Goal: Information Seeking & Learning: Check status

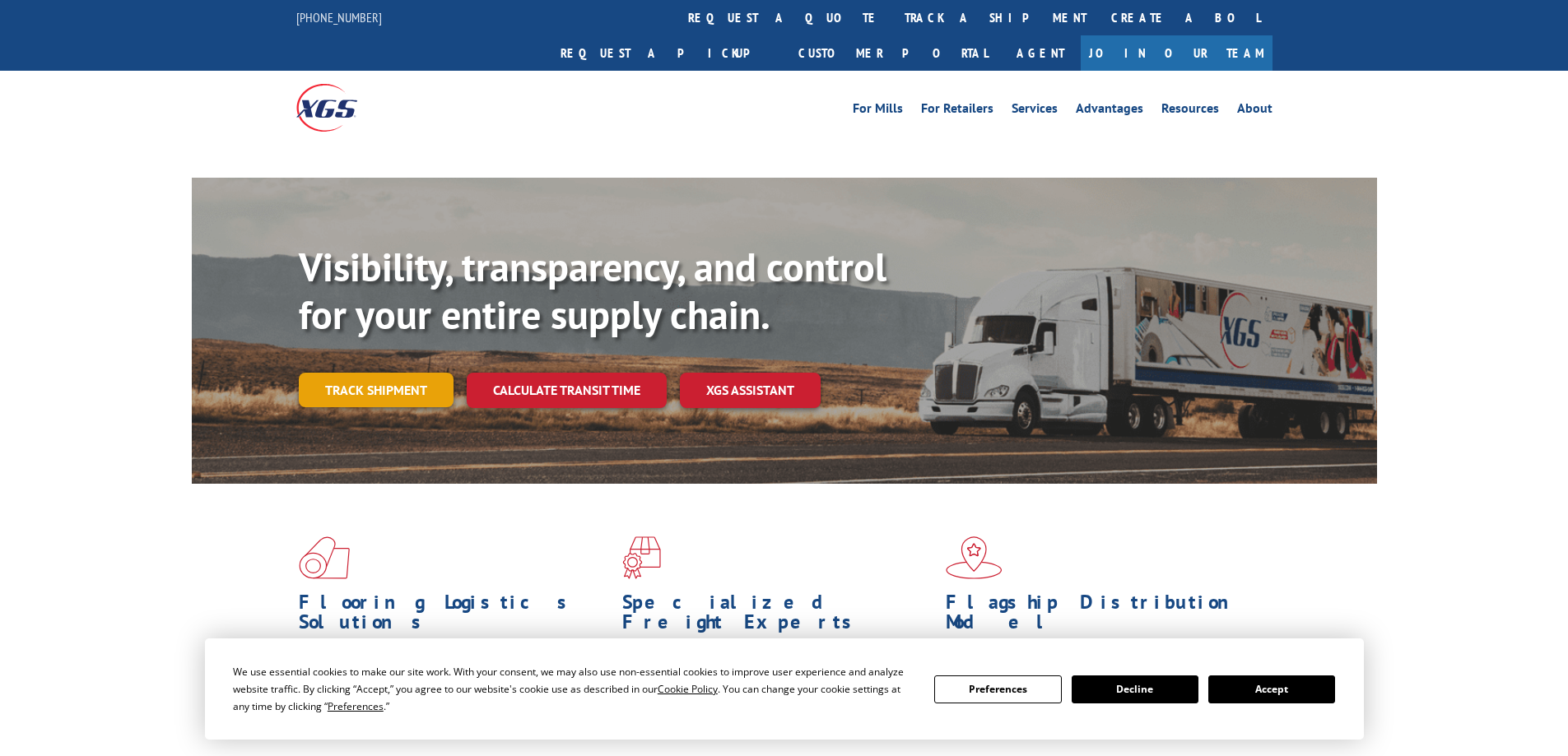
click at [385, 371] on div "Visibility, transparency, and control for your entire supply chain. Track shipm…" at bounding box center [838, 358] width 1078 height 230
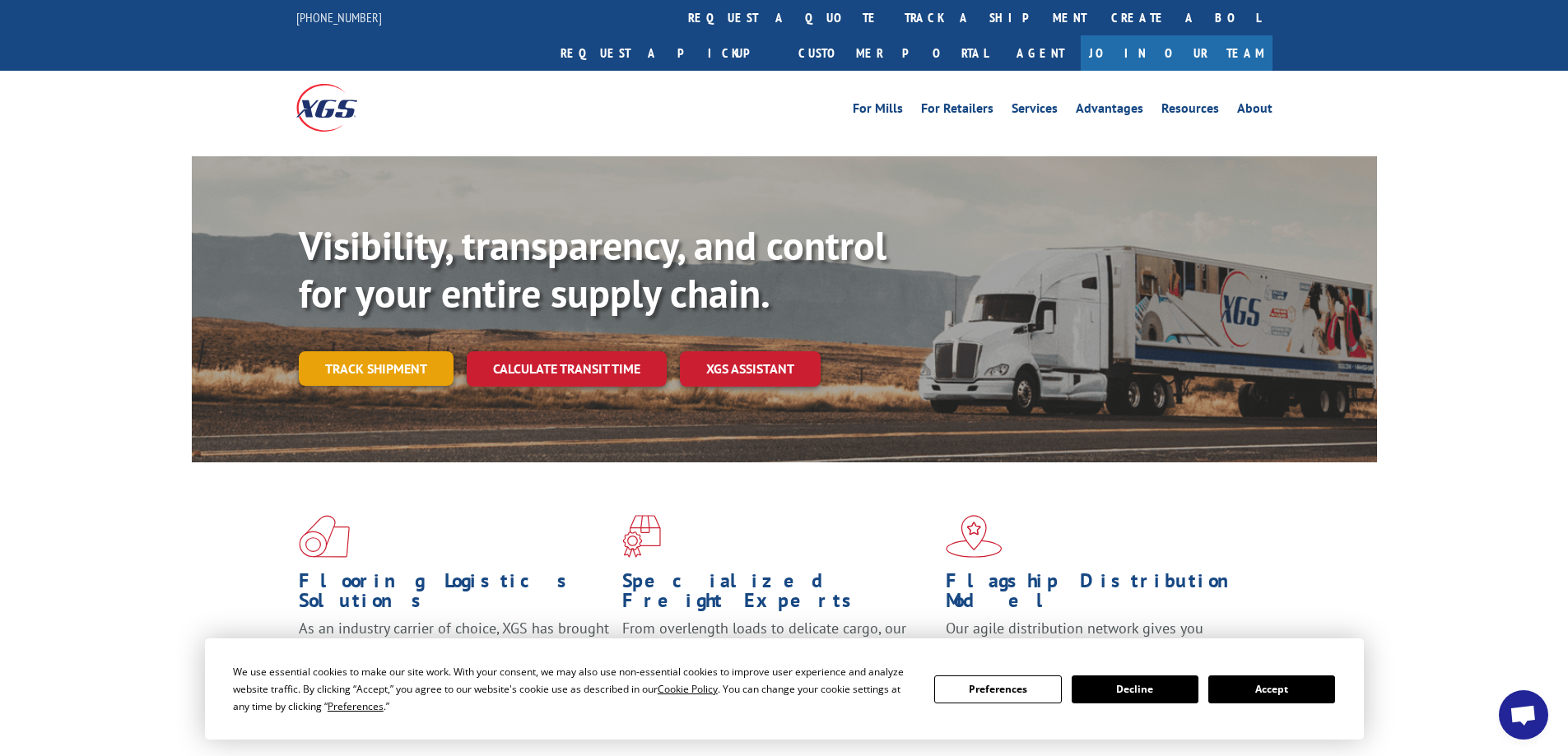
click at [374, 352] on link "Track shipment" at bounding box center [376, 369] width 155 height 35
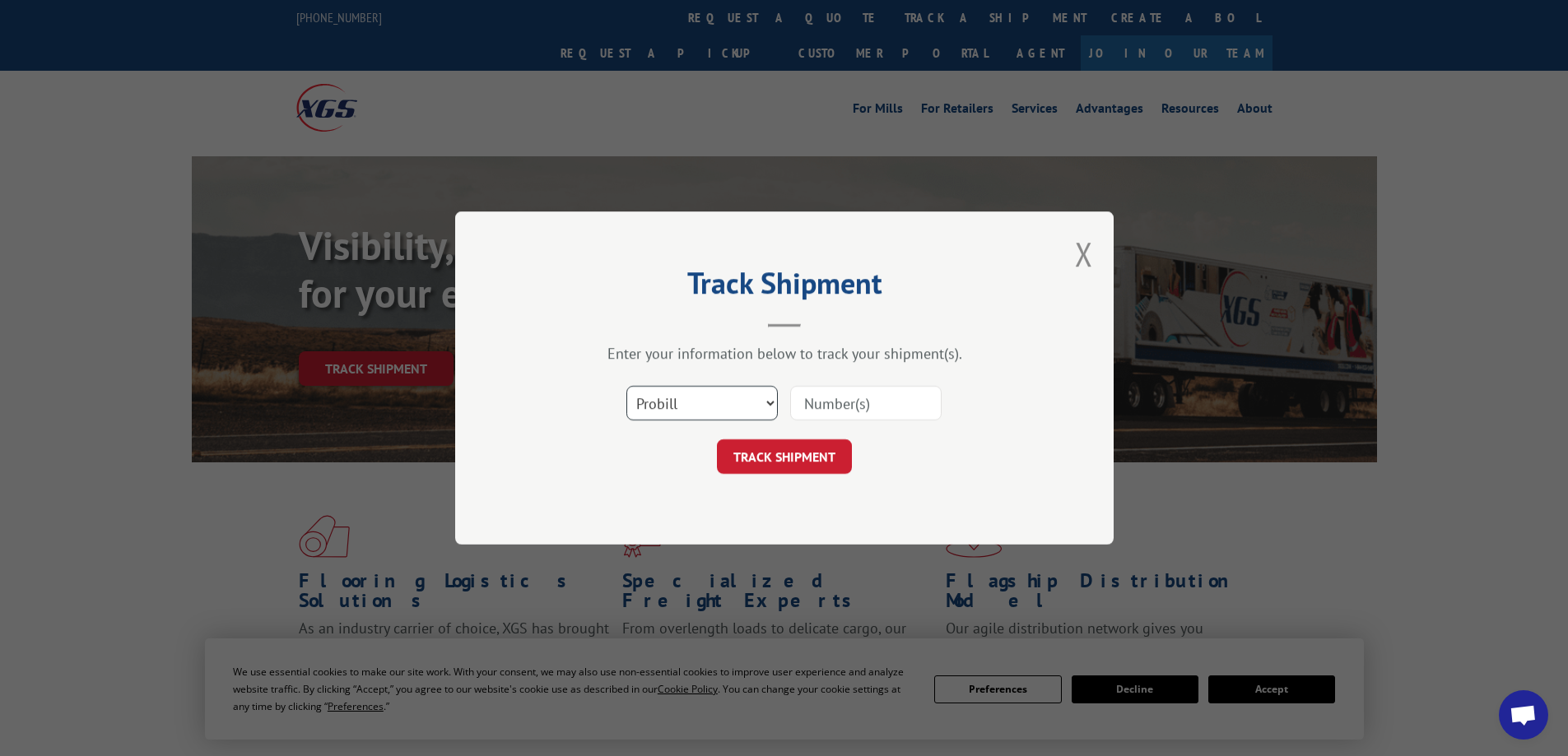
click at [725, 403] on select "Select category... Probill BOL PO" at bounding box center [702, 403] width 151 height 35
select select "bol"
click at [626, 386] on select "Select category... Probill BOL PO" at bounding box center [702, 403] width 151 height 35
click at [853, 400] on input at bounding box center [865, 403] width 151 height 35
type input "3393981"
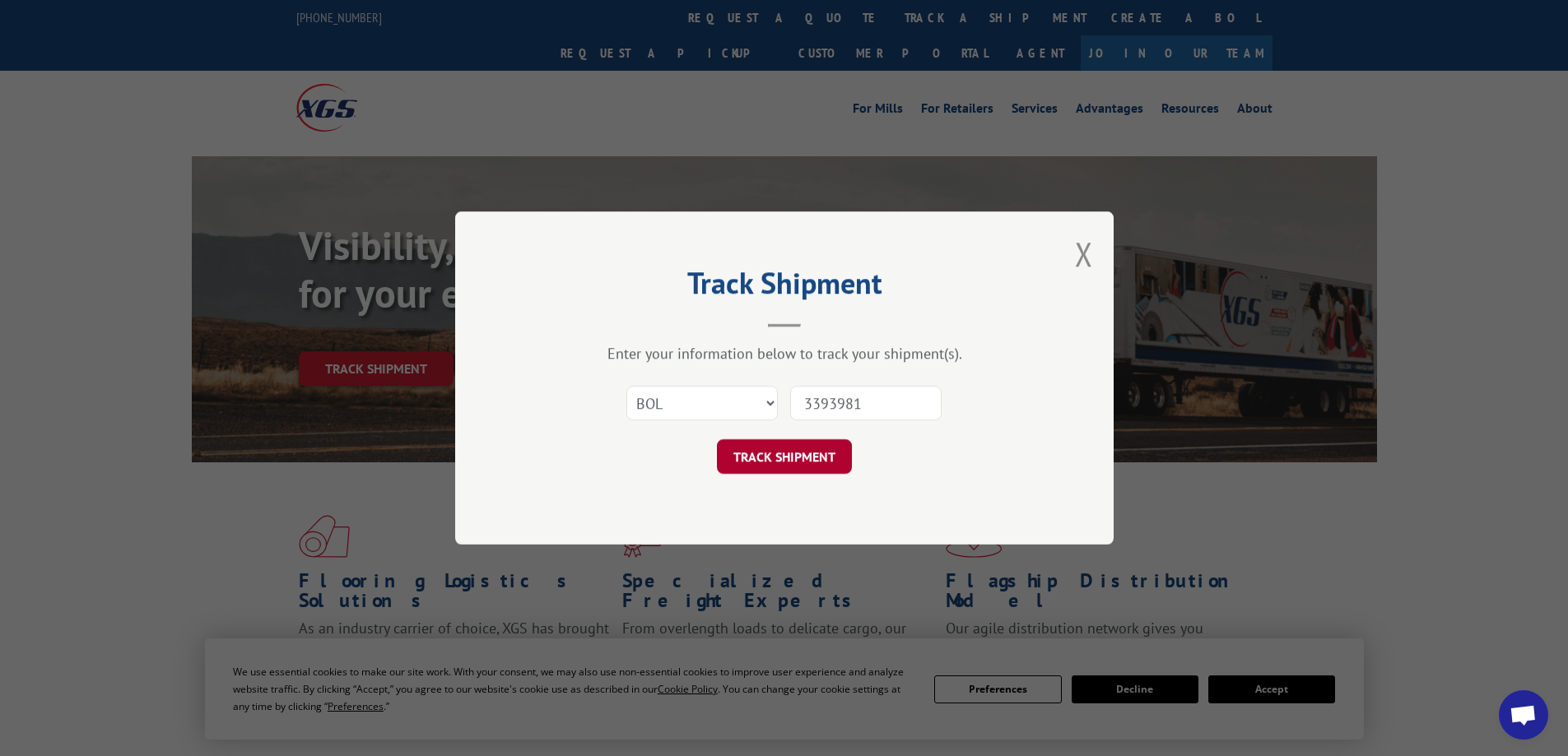
click at [813, 440] on button "TRACK SHIPMENT" at bounding box center [784, 456] width 135 height 35
